Goal: Information Seeking & Learning: Learn about a topic

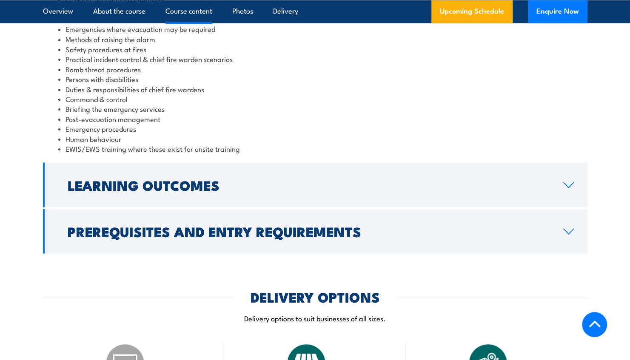
scroll to position [900, 0]
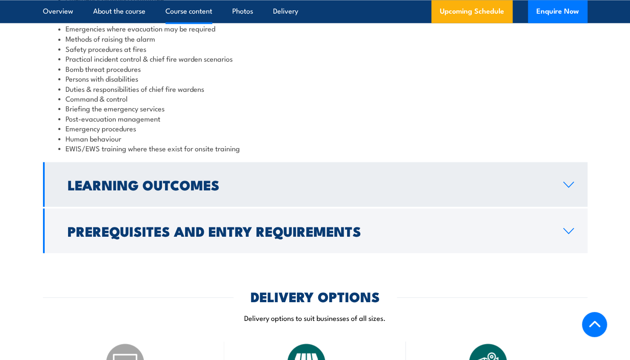
click at [255, 189] on h2 "Learning Outcomes" at bounding box center [309, 184] width 482 height 12
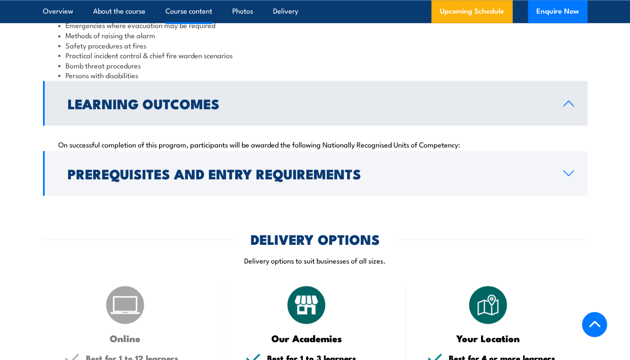
scroll to position [882, 0]
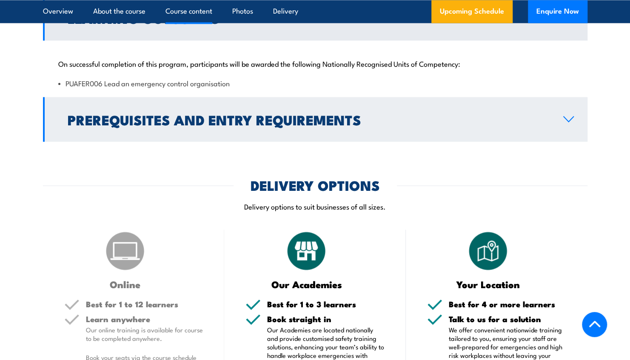
click at [267, 125] on h2 "Prerequisites and Entry Requirements" at bounding box center [309, 119] width 482 height 12
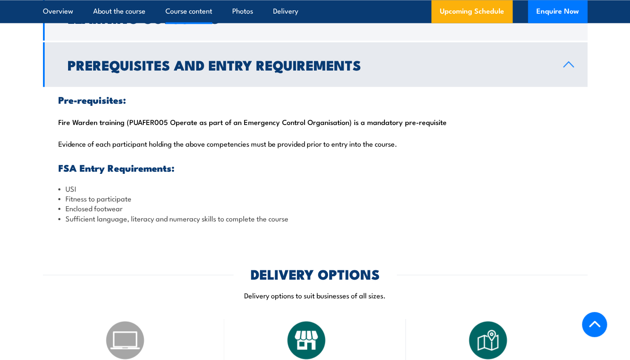
click at [350, 126] on div "Pre-requisites: Fire Warden training (PUAFER005 Operate as part of an Emergency…" at bounding box center [315, 159] width 545 height 144
drag, startPoint x: 447, startPoint y: 121, endPoint x: 55, endPoint y: 116, distance: 391.6
click at [55, 116] on div "Pre-requisites: Fire Warden training (PUAFER005 Operate as part of an Emergency…" at bounding box center [315, 159] width 545 height 144
copy div "Fire Warden training (PUAFER005 Operate as part of an Emergency Control Organis…"
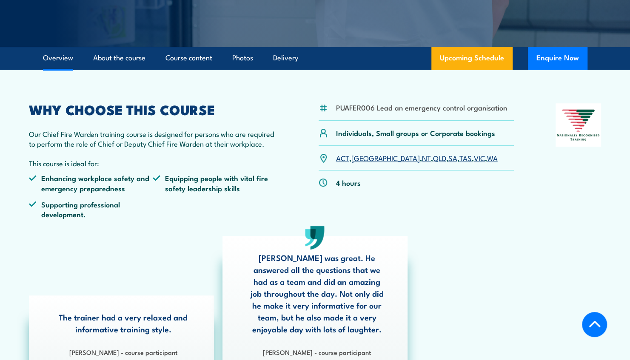
scroll to position [197, 0]
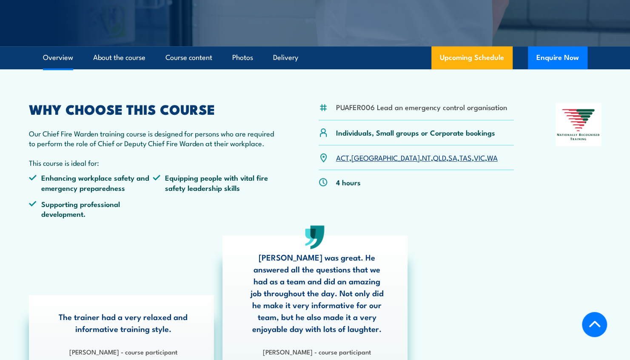
click at [391, 107] on li "PUAFER006 Lead an emergency control organisation" at bounding box center [421, 107] width 171 height 10
copy div "PUAFER006 Lead an emergency control organisation"
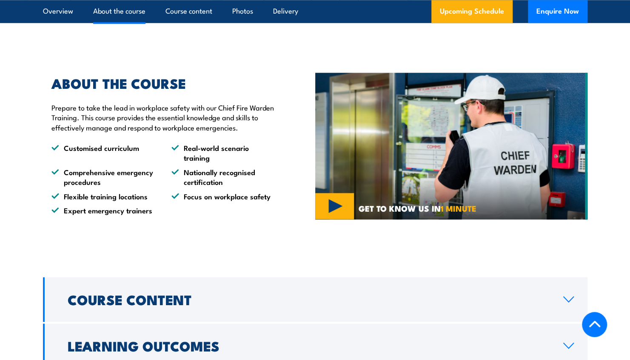
scroll to position [831, 0]
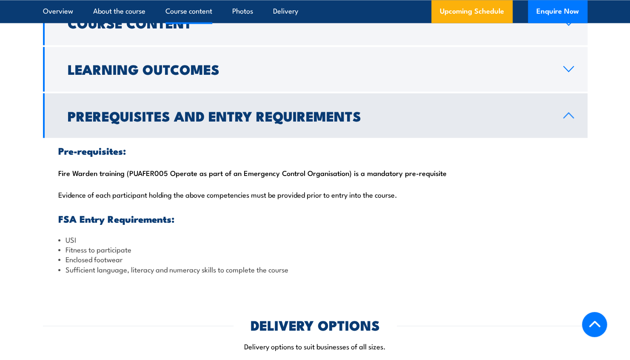
click at [223, 130] on link "Prerequisites and Entry Requirements" at bounding box center [315, 115] width 545 height 45
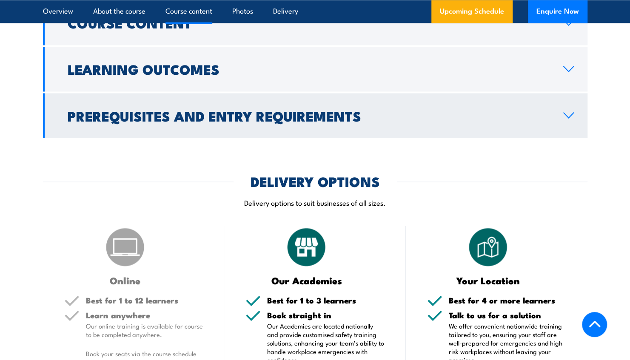
click at [223, 130] on link "Prerequisites and Entry Requirements" at bounding box center [315, 115] width 545 height 45
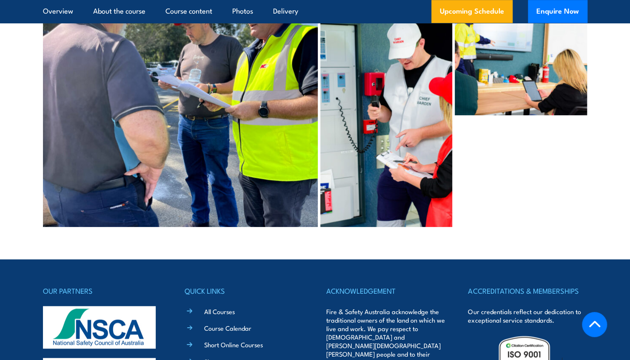
scroll to position [4130, 0]
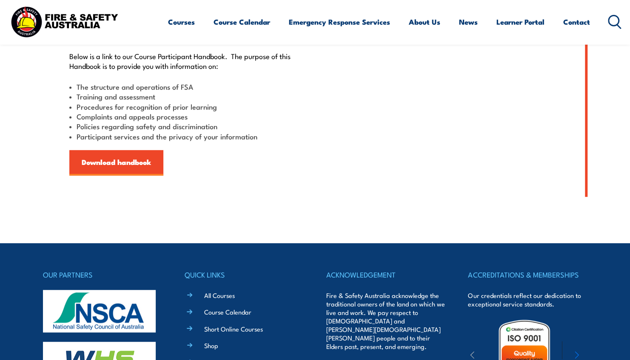
scroll to position [249, 0]
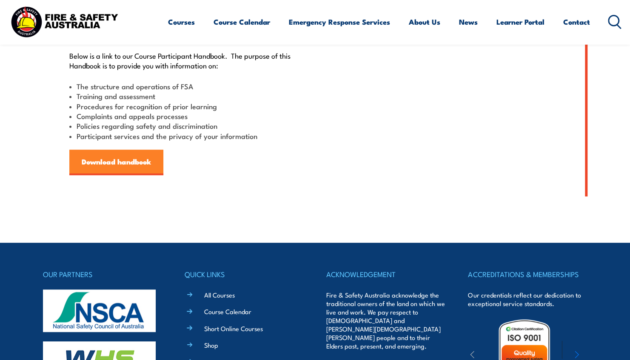
click at [150, 163] on link "Download handbook" at bounding box center [116, 163] width 94 height 26
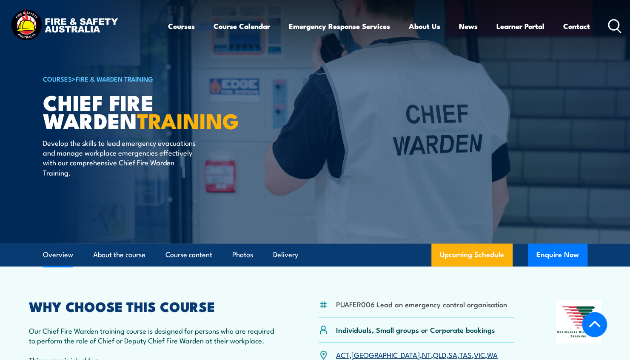
scroll to position [186, 0]
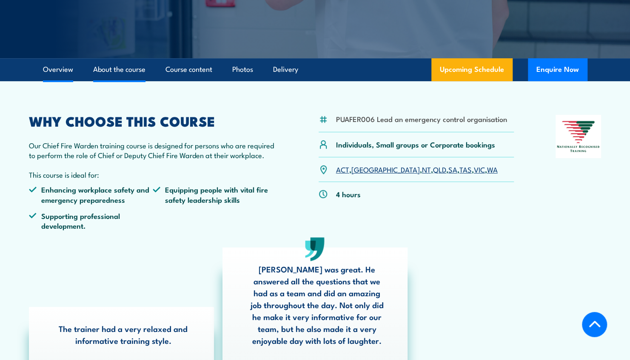
click at [124, 72] on link "About the course" at bounding box center [119, 69] width 52 height 23
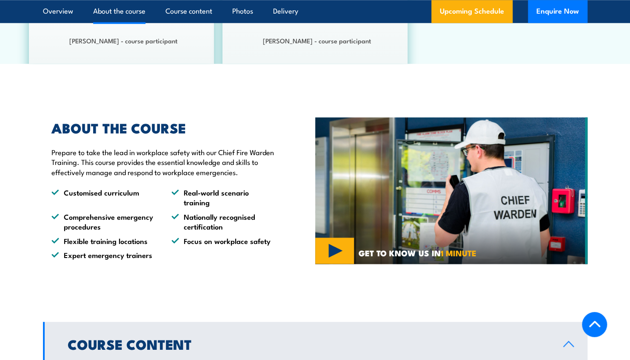
scroll to position [557, 0]
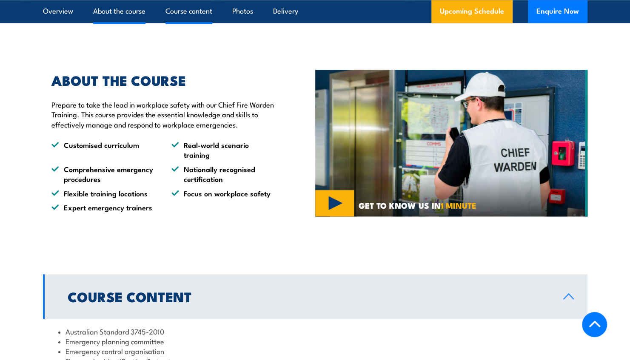
click at [185, 8] on link "Course content" at bounding box center [189, 11] width 47 height 23
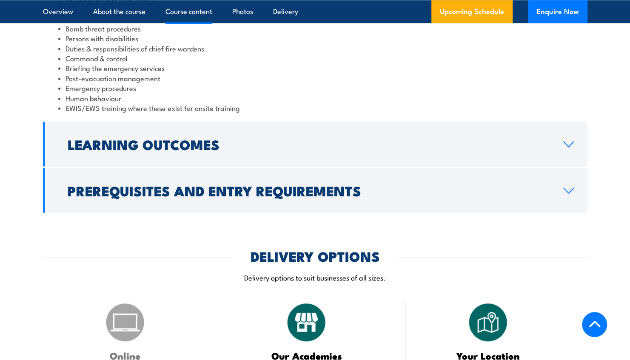
scroll to position [988, 0]
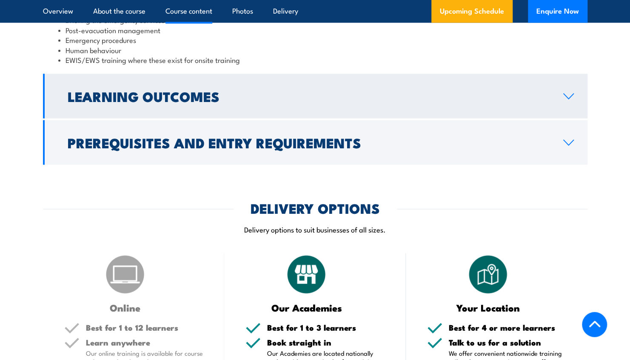
click at [238, 111] on link "Learning Outcomes" at bounding box center [315, 96] width 545 height 45
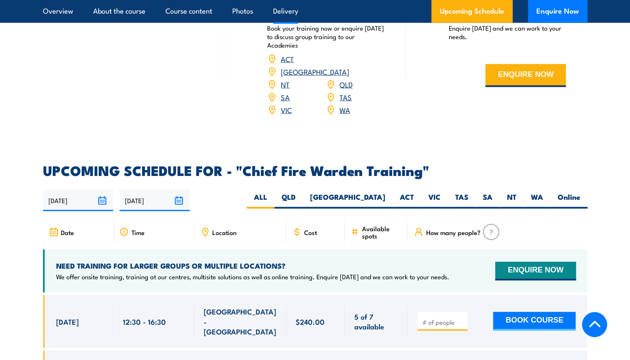
scroll to position [1267, 0]
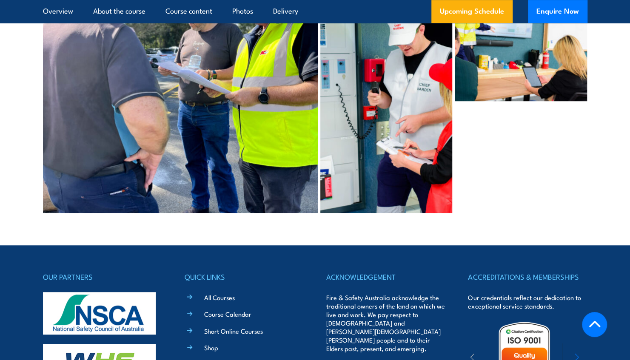
scroll to position [4085, 0]
click at [230, 293] on link "All Courses" at bounding box center [219, 297] width 31 height 9
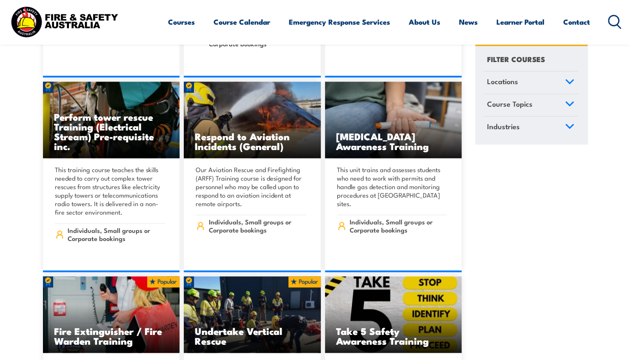
scroll to position [2417, 0]
